Goal: Task Accomplishment & Management: Use online tool/utility

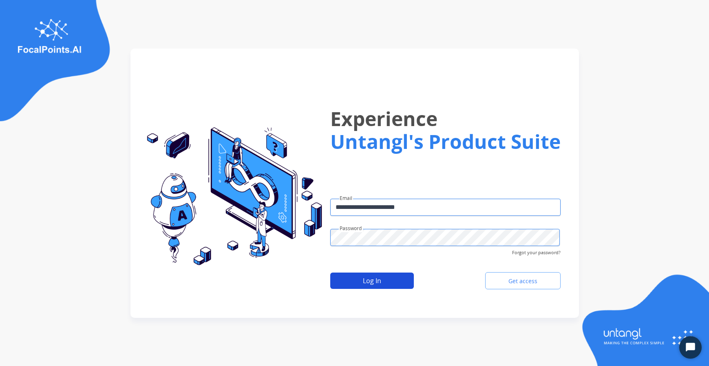
click at [354, 281] on button "Log In" at bounding box center [372, 280] width 84 height 16
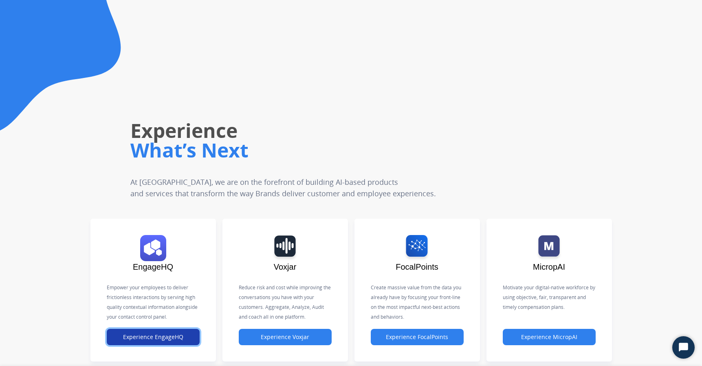
click at [137, 334] on button "Experience EngageHQ" at bounding box center [153, 337] width 93 height 16
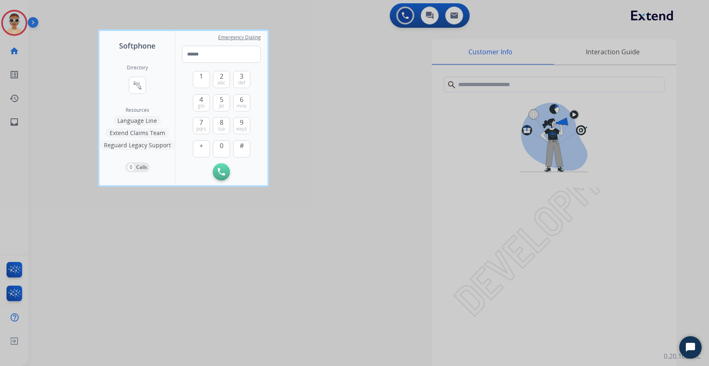
click at [39, 27] on div at bounding box center [354, 183] width 709 height 366
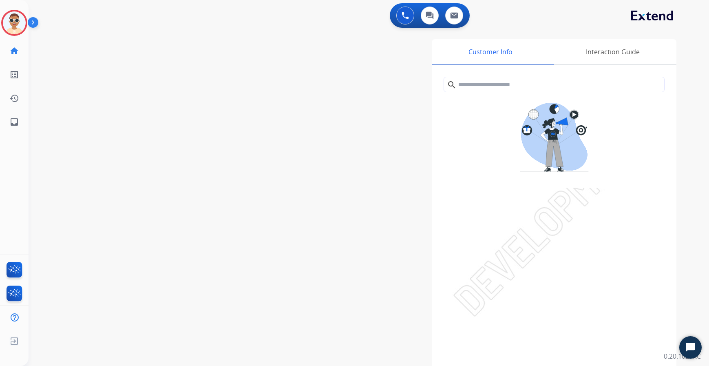
click at [37, 23] on img at bounding box center [35, 23] width 14 height 15
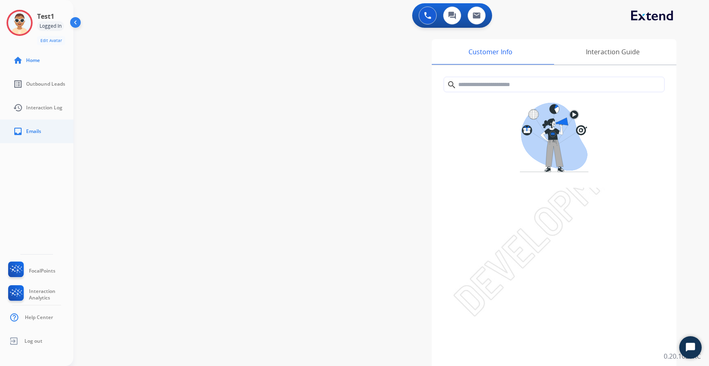
click at [45, 130] on link "inbox Emails" at bounding box center [43, 131] width 73 height 23
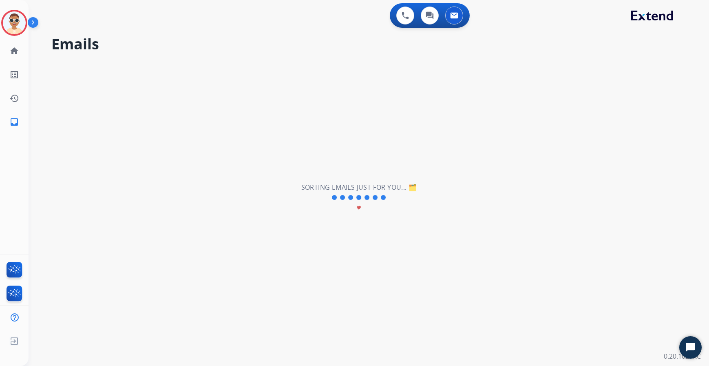
click at [35, 20] on img at bounding box center [35, 23] width 14 height 15
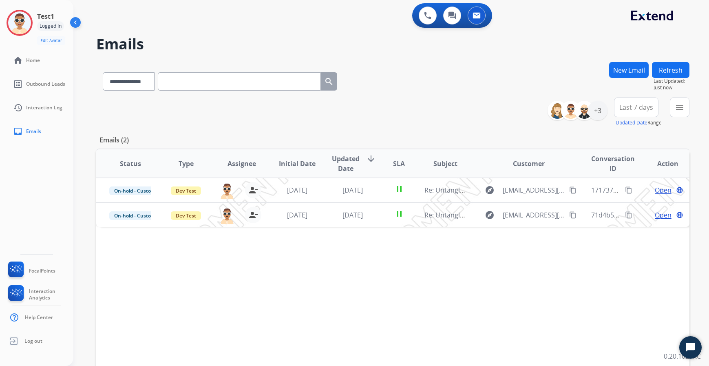
click at [376, 344] on div "Status Type Assignee Initial Date Updated Date arrow_downward SLA Subject Custo…" at bounding box center [392, 284] width 593 height 273
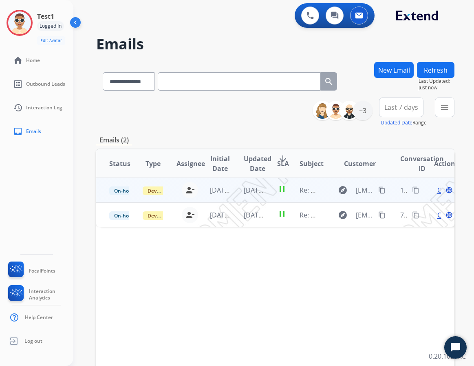
click at [435, 191] on div "Open language" at bounding box center [444, 190] width 20 height 10
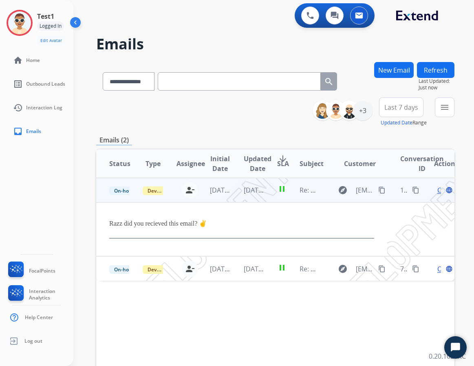
click at [412, 190] on mat-icon "content_copy" at bounding box center [415, 189] width 7 height 7
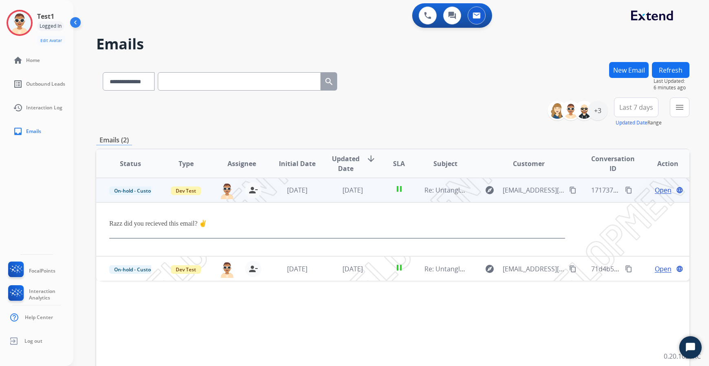
click at [381, 196] on td "pause" at bounding box center [392, 190] width 37 height 24
